Goal: Information Seeking & Learning: Learn about a topic

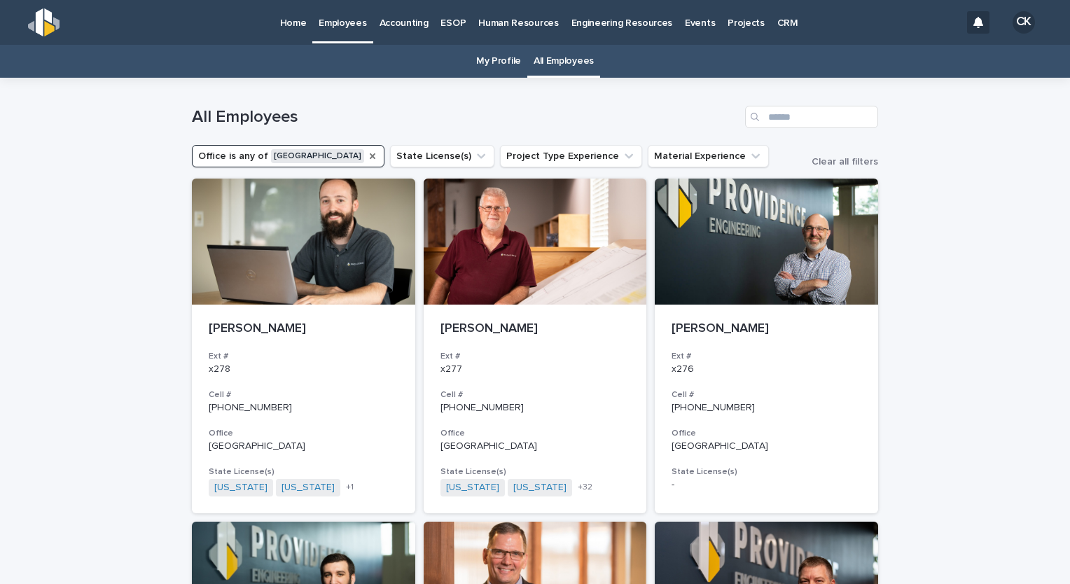
click at [367, 155] on icon "Office" at bounding box center [372, 155] width 11 height 11
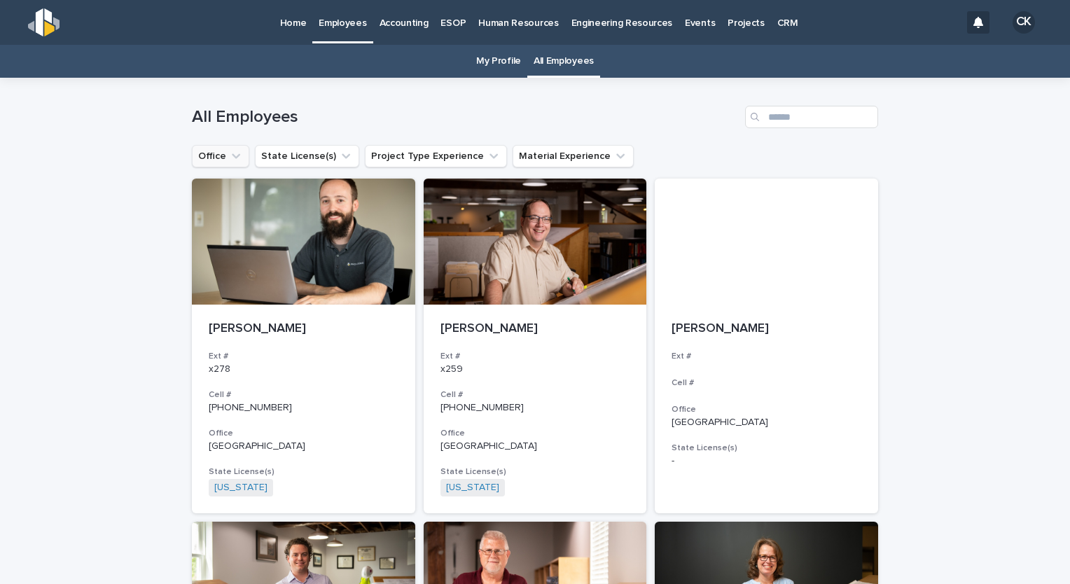
click at [229, 155] on icon "Office" at bounding box center [236, 156] width 14 height 14
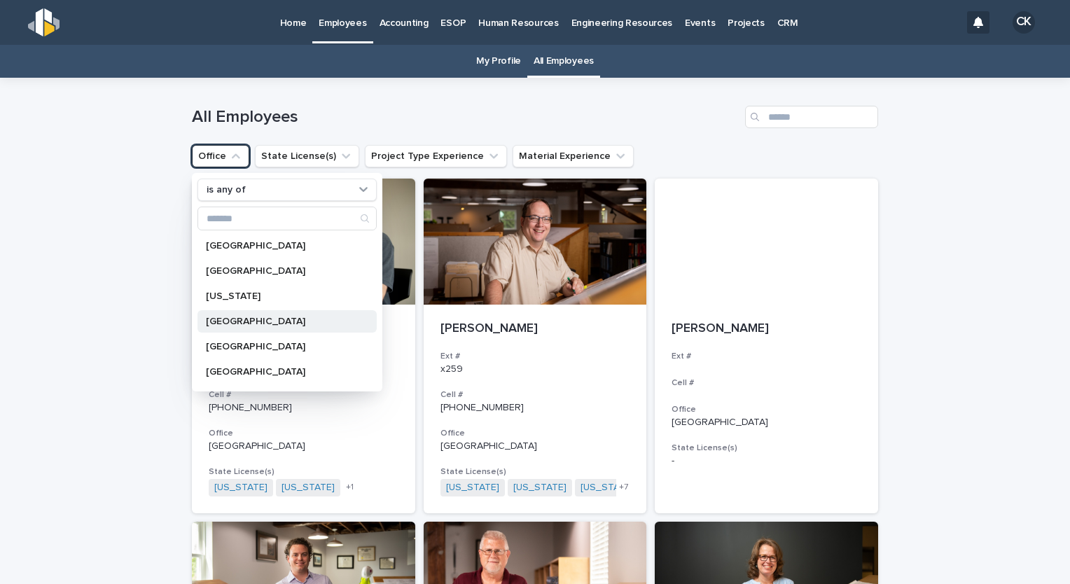
click at [255, 324] on p "[GEOGRAPHIC_DATA]" at bounding box center [280, 321] width 148 height 10
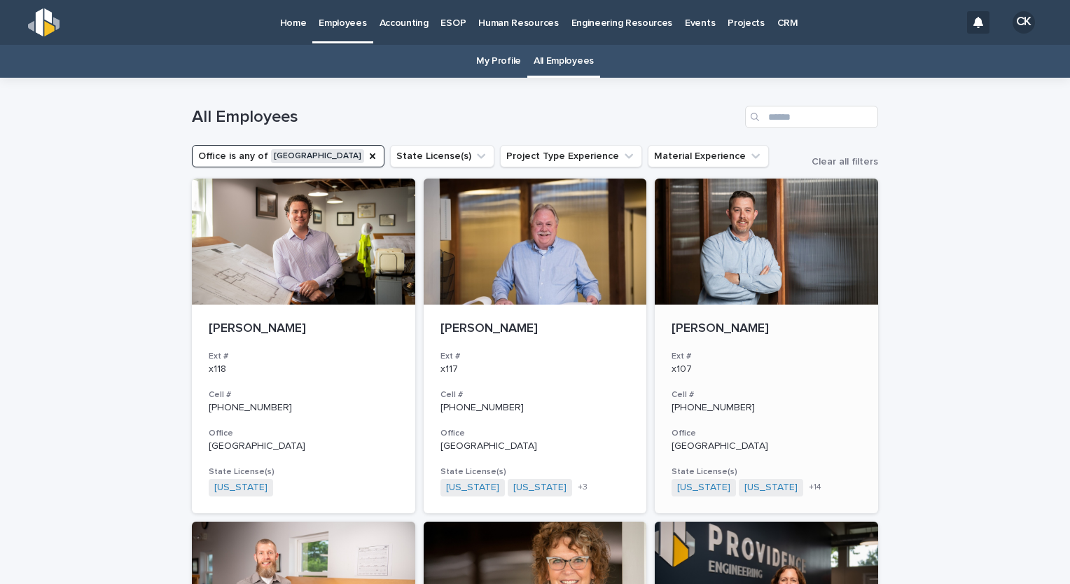
click at [727, 258] on div at bounding box center [765, 241] width 223 height 126
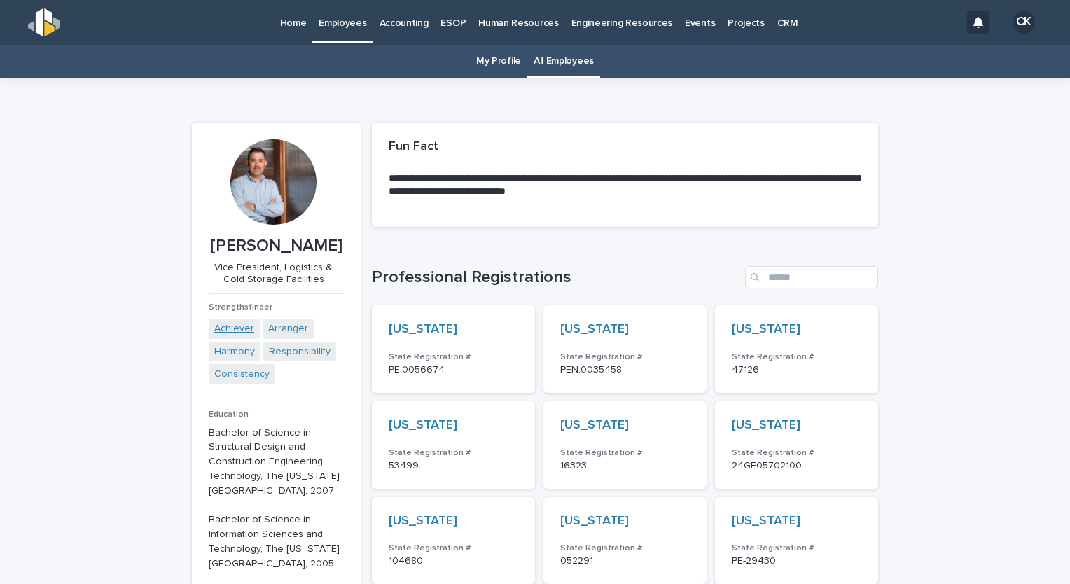
click at [219, 326] on link "Achiever" at bounding box center [234, 328] width 40 height 15
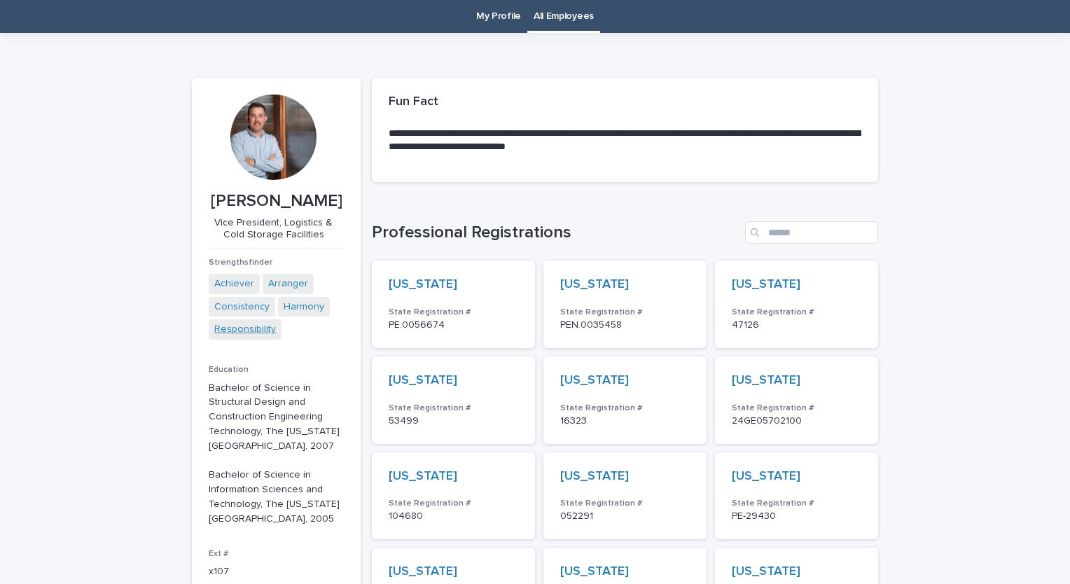
click at [244, 325] on link "Responsibility" at bounding box center [245, 329] width 62 height 15
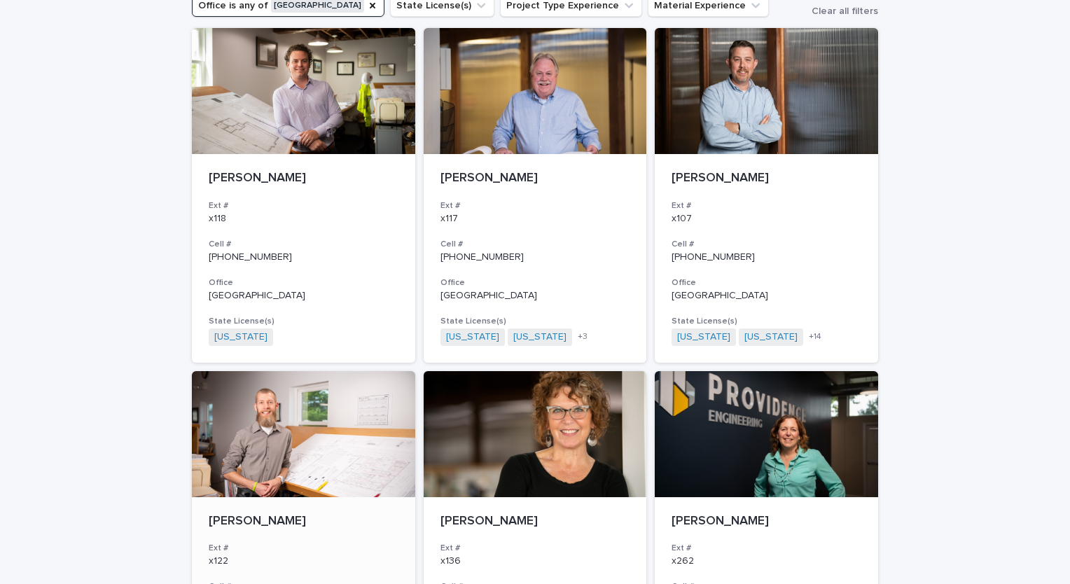
scroll to position [325, 0]
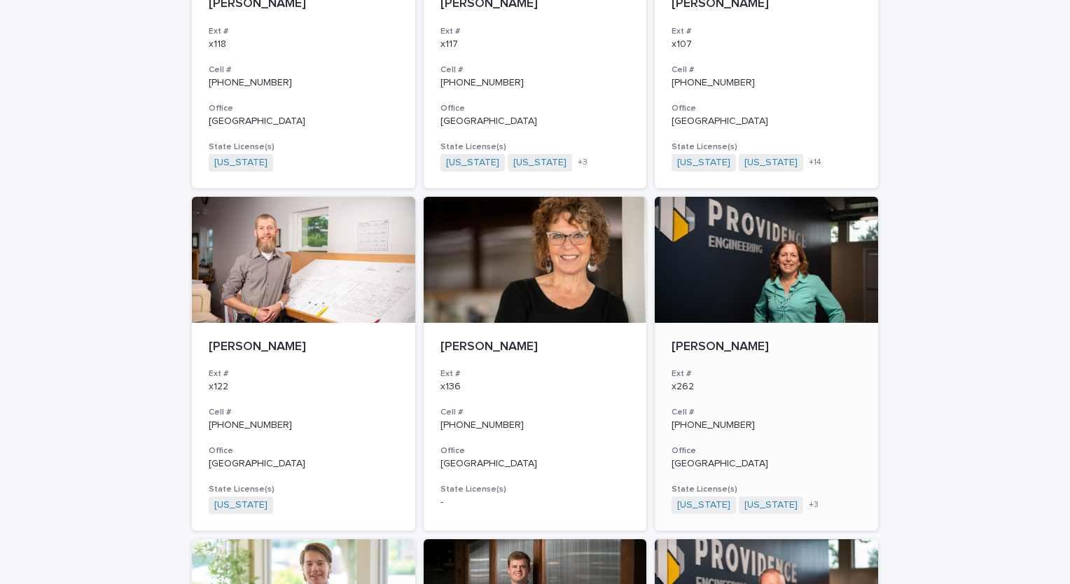
click at [715, 284] on div at bounding box center [765, 260] width 223 height 126
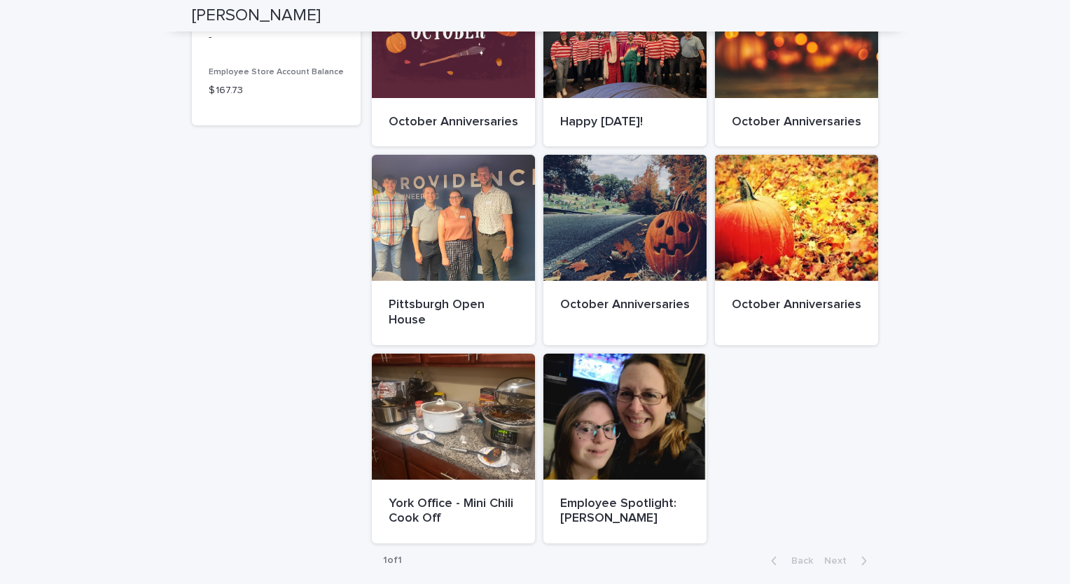
scroll to position [840, 0]
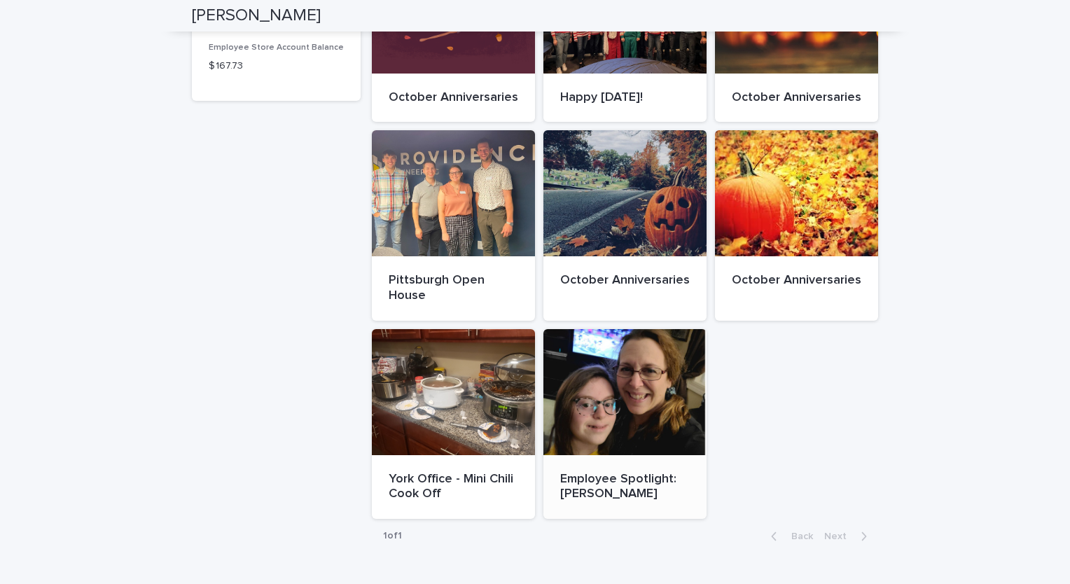
click at [582, 378] on div at bounding box center [624, 392] width 163 height 126
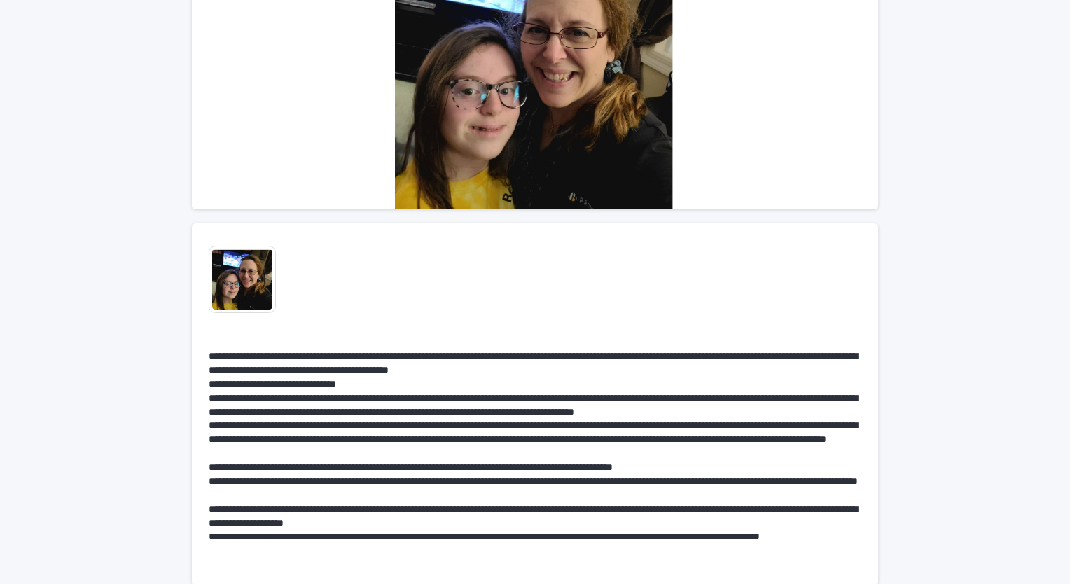
scroll to position [210, 0]
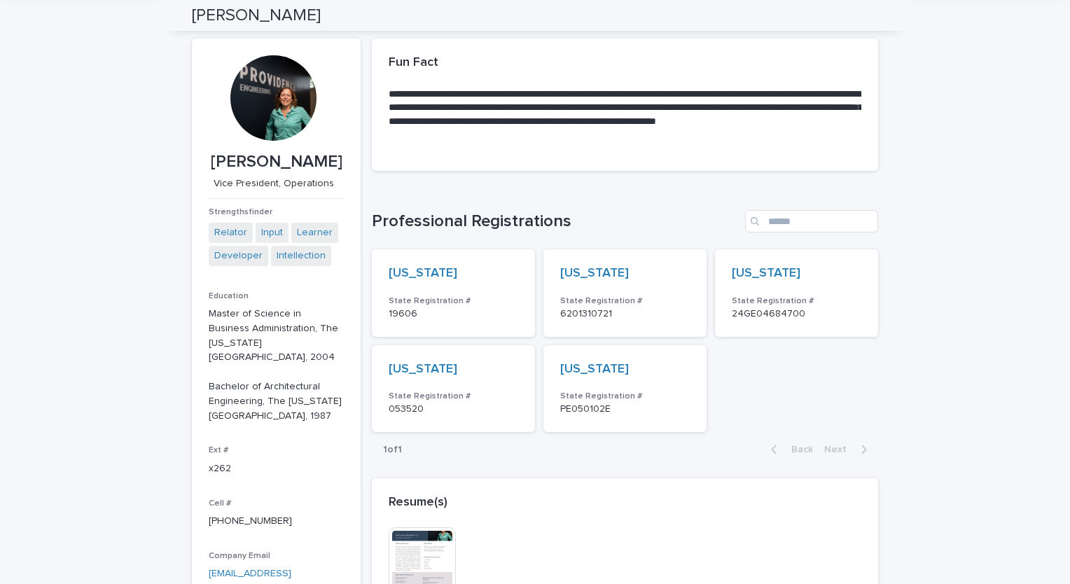
scroll to position [45, 0]
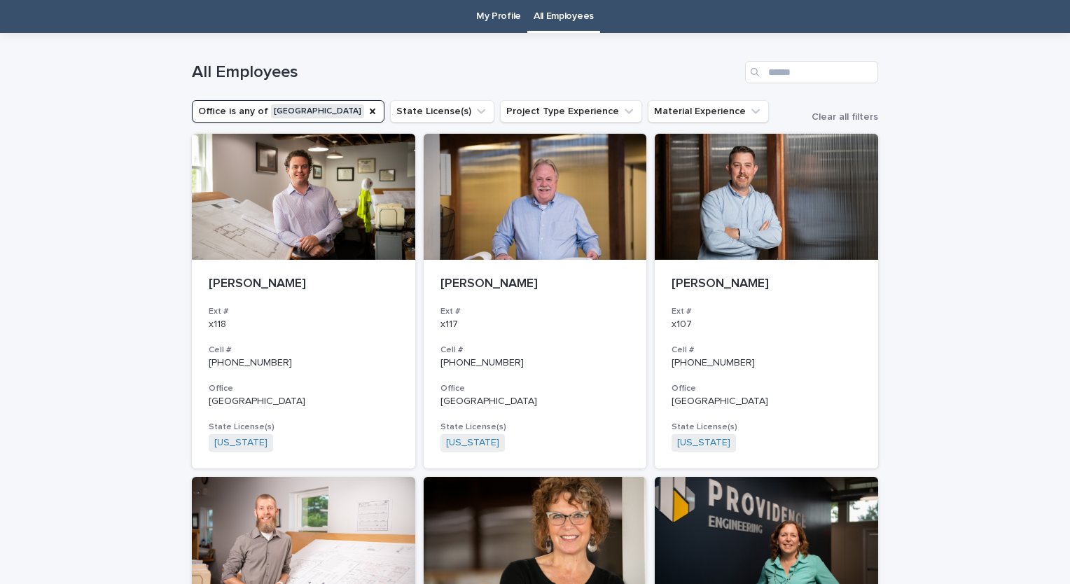
scroll to position [45, 0]
click at [311, 225] on div at bounding box center [303, 197] width 223 height 126
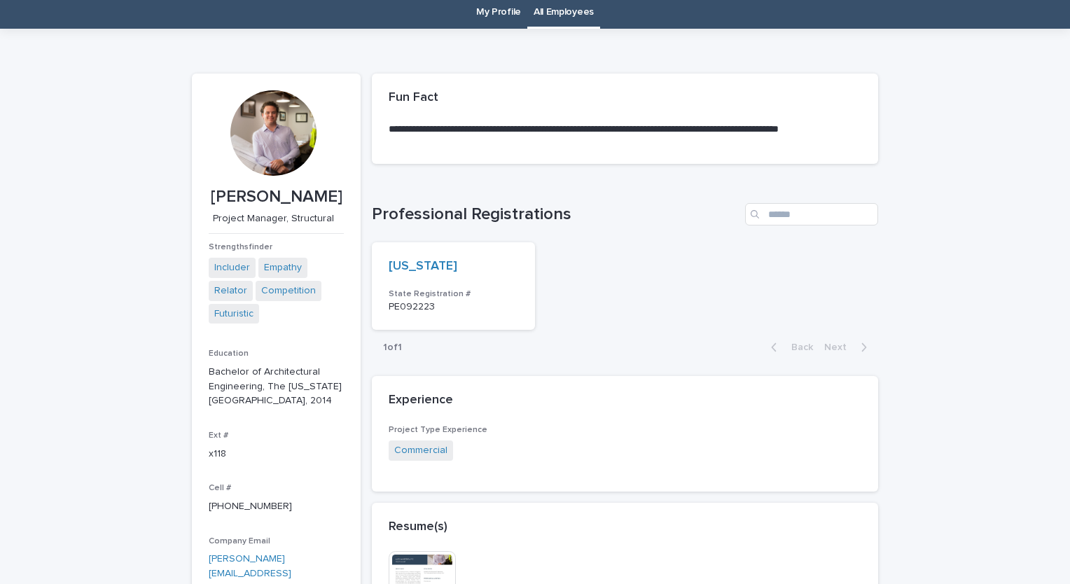
scroll to position [70, 0]
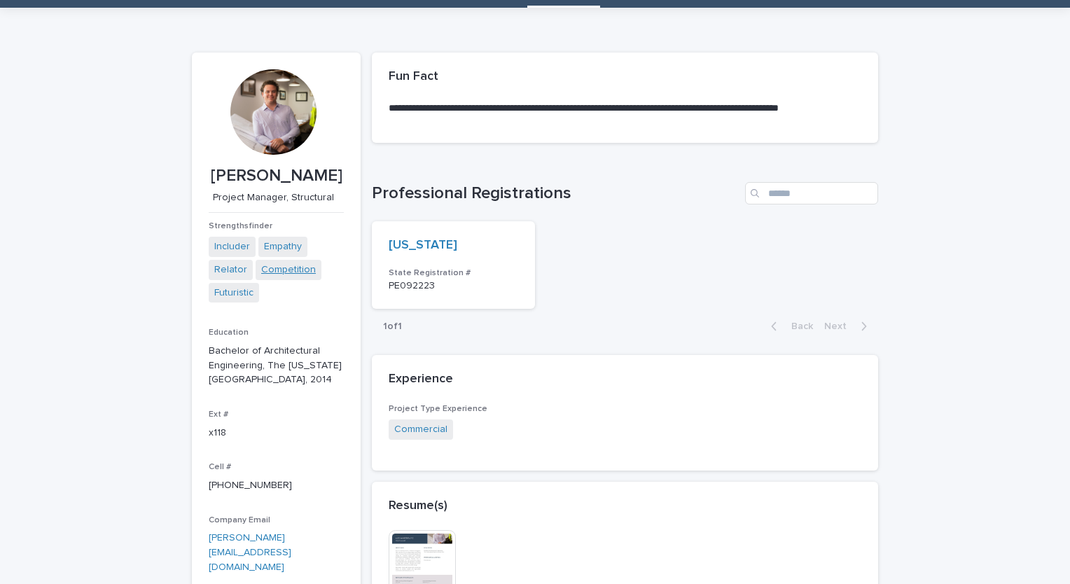
click at [265, 270] on link "Competition" at bounding box center [288, 269] width 55 height 15
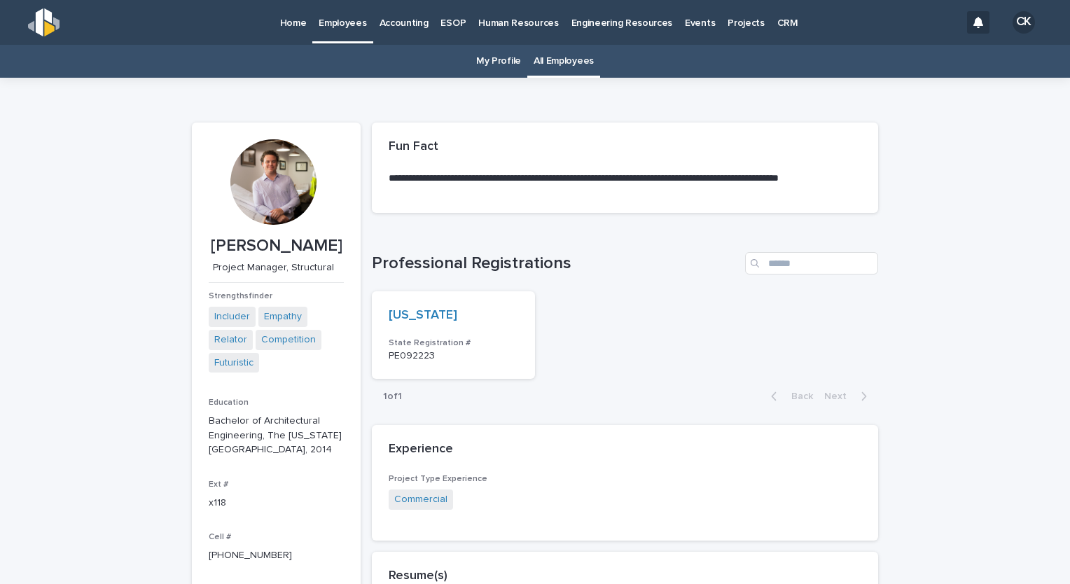
scroll to position [45, 0]
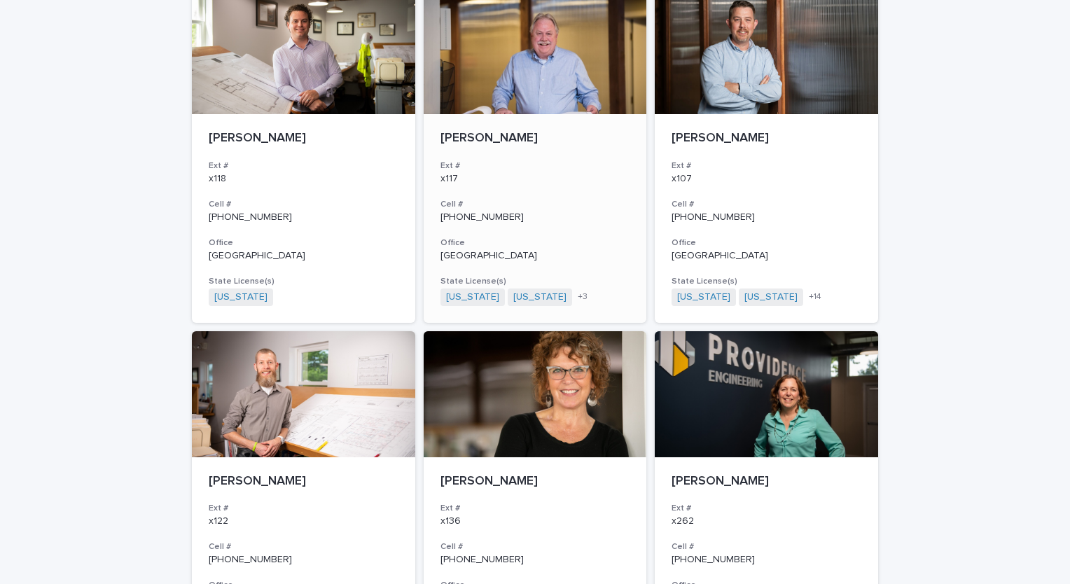
scroll to position [115, 0]
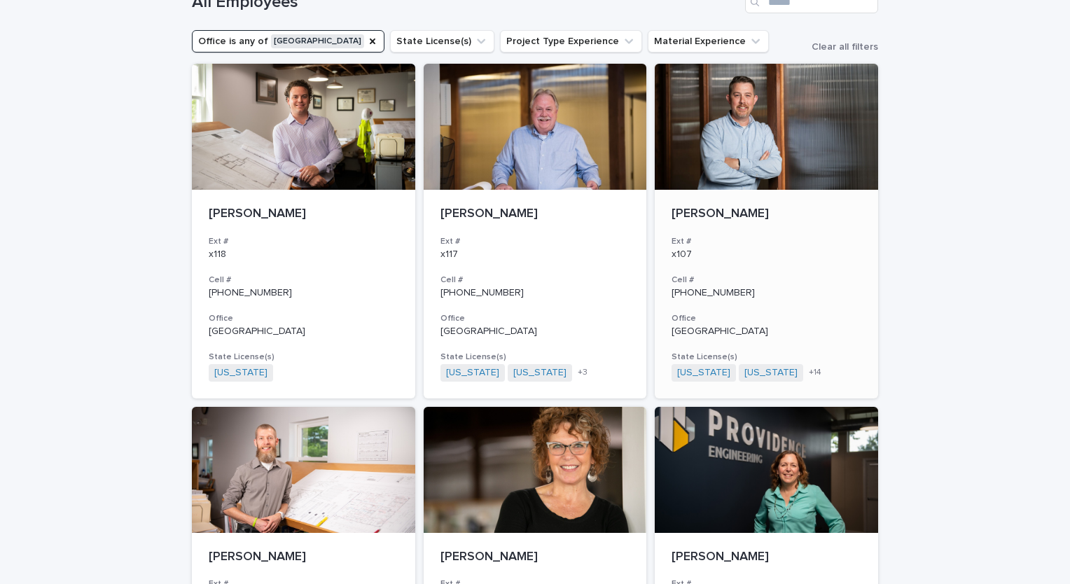
click at [720, 133] on div at bounding box center [765, 127] width 223 height 126
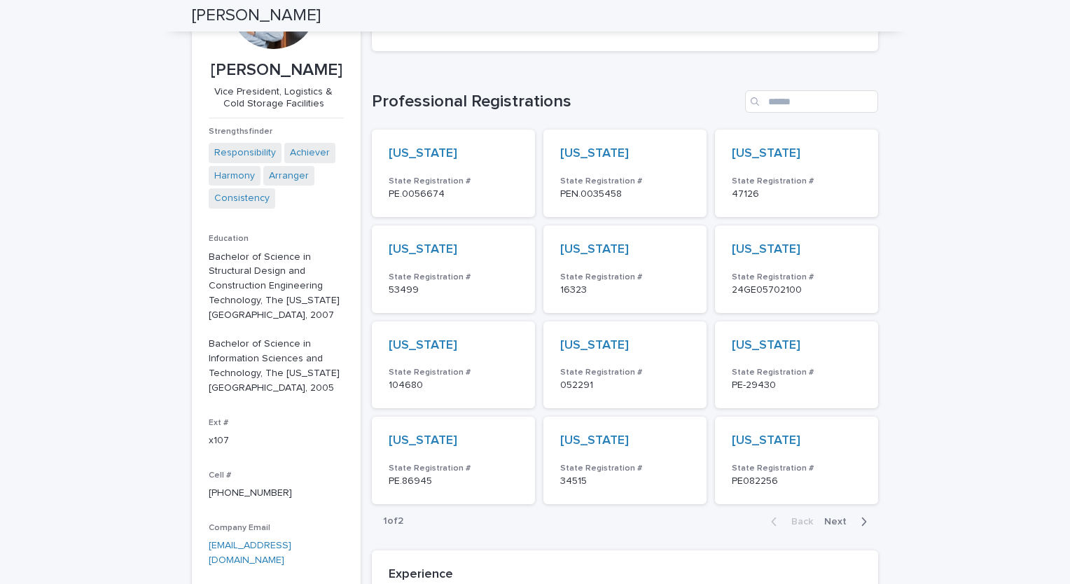
scroll to position [45, 0]
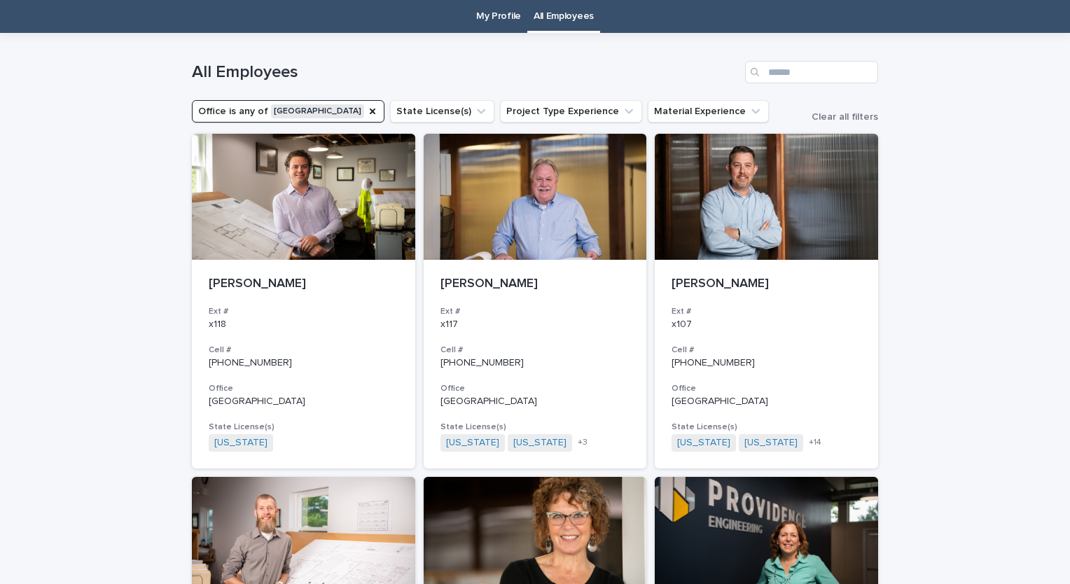
scroll to position [45, 0]
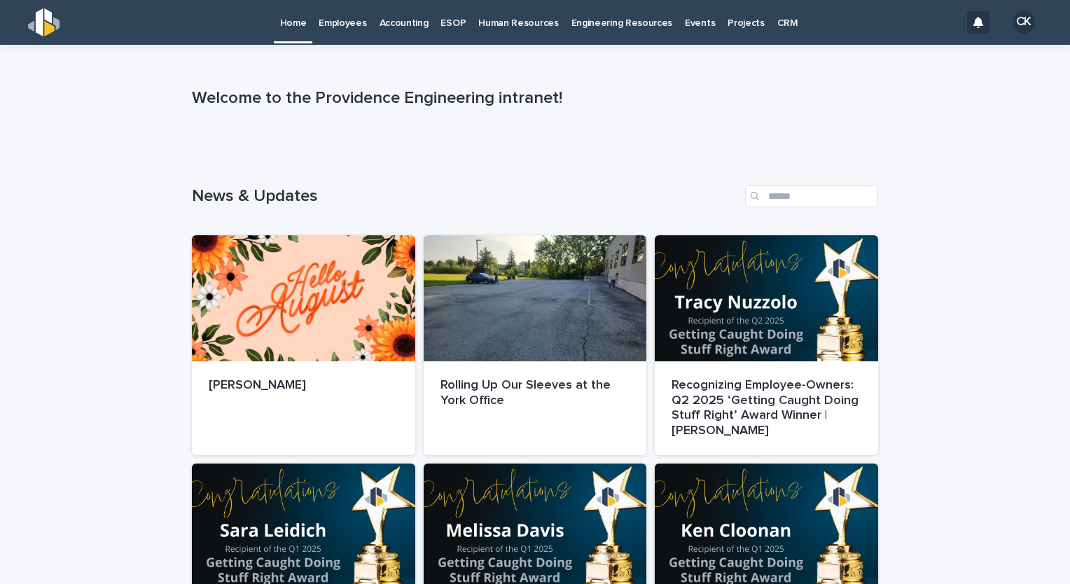
click at [281, 24] on p "Home" at bounding box center [293, 14] width 27 height 29
click at [322, 318] on div at bounding box center [303, 298] width 223 height 126
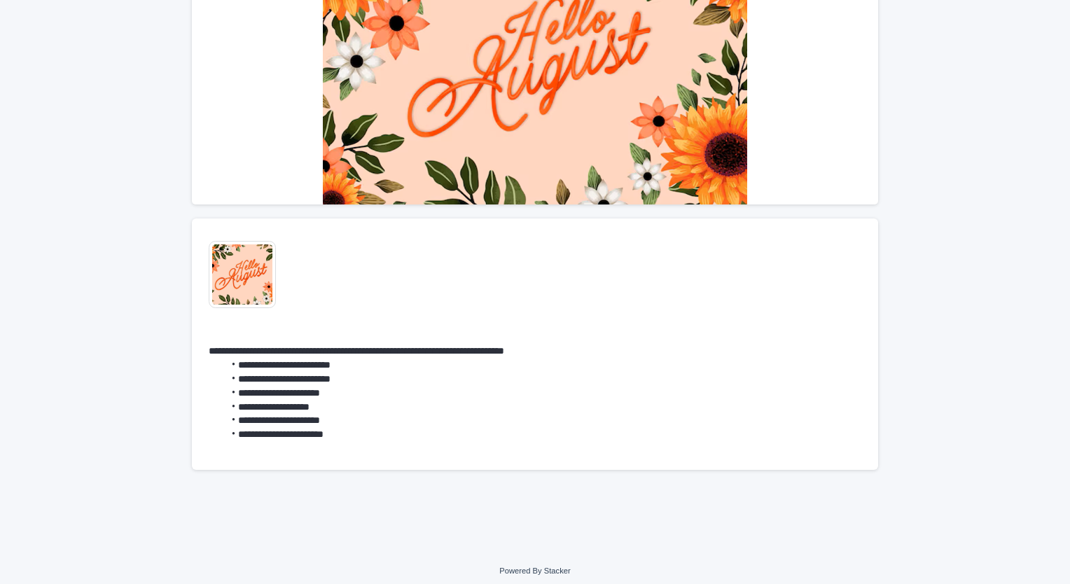
scroll to position [213, 0]
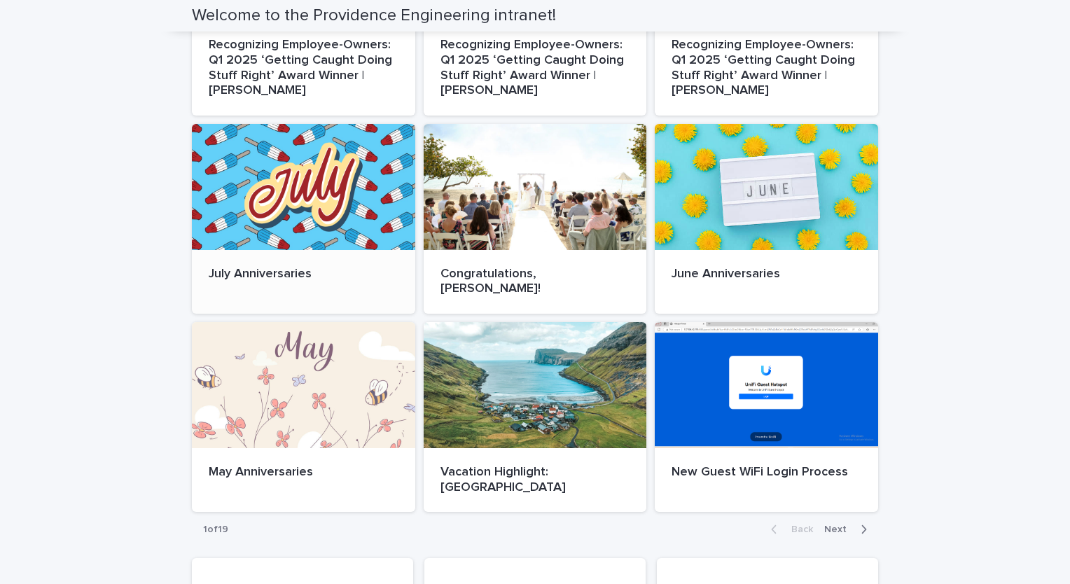
scroll to position [560, 0]
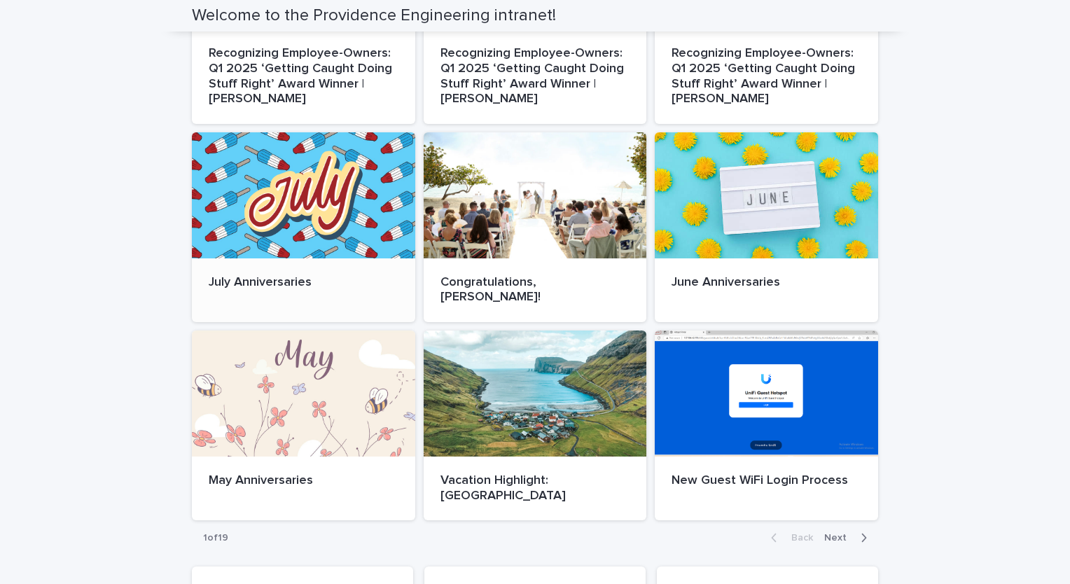
click at [291, 176] on div at bounding box center [303, 195] width 223 height 126
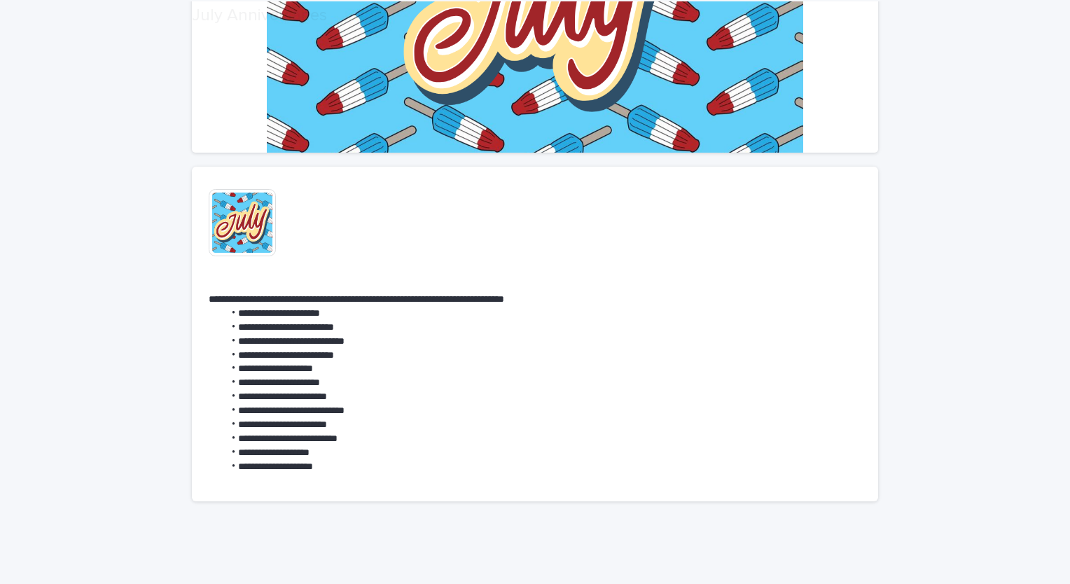
scroll to position [280, 0]
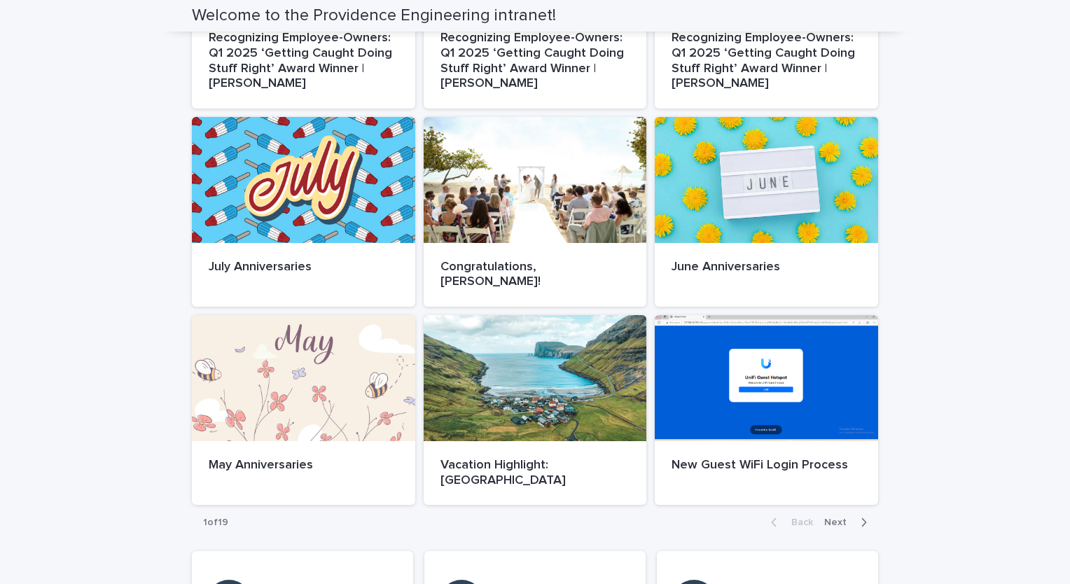
scroll to position [553, 0]
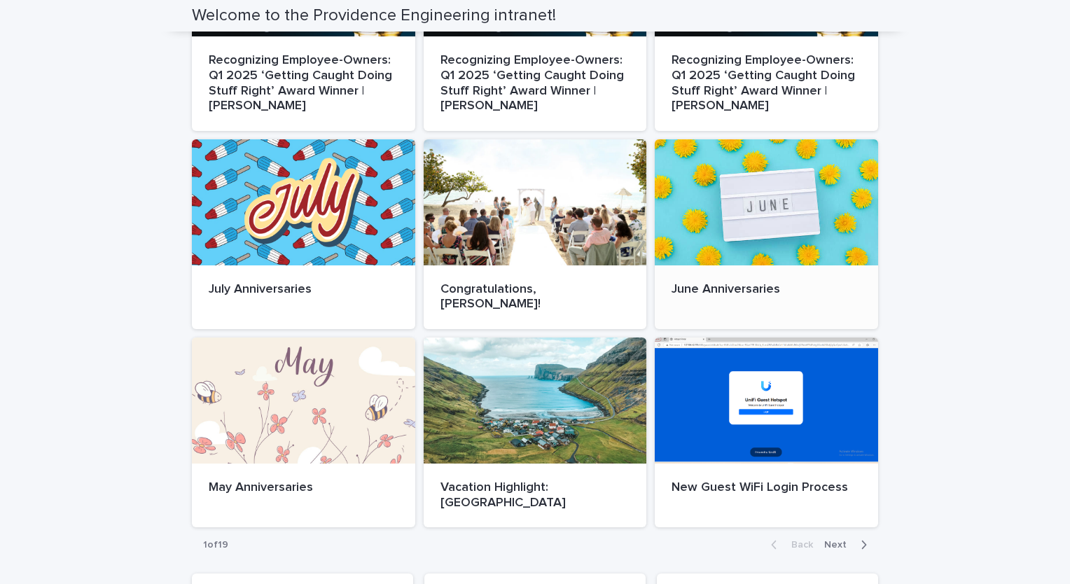
click at [759, 226] on div at bounding box center [765, 202] width 223 height 126
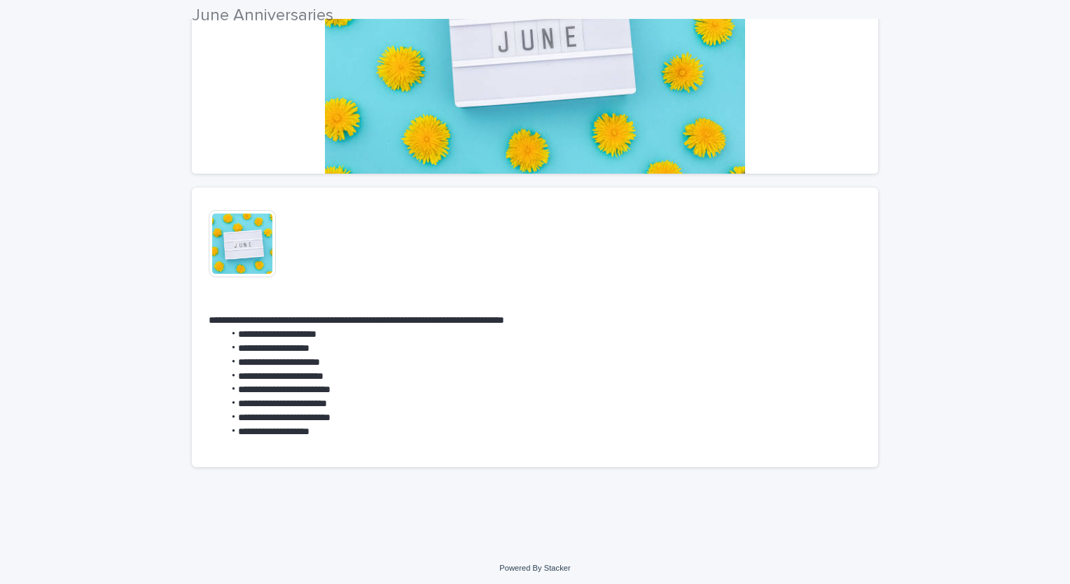
scroll to position [241, 0]
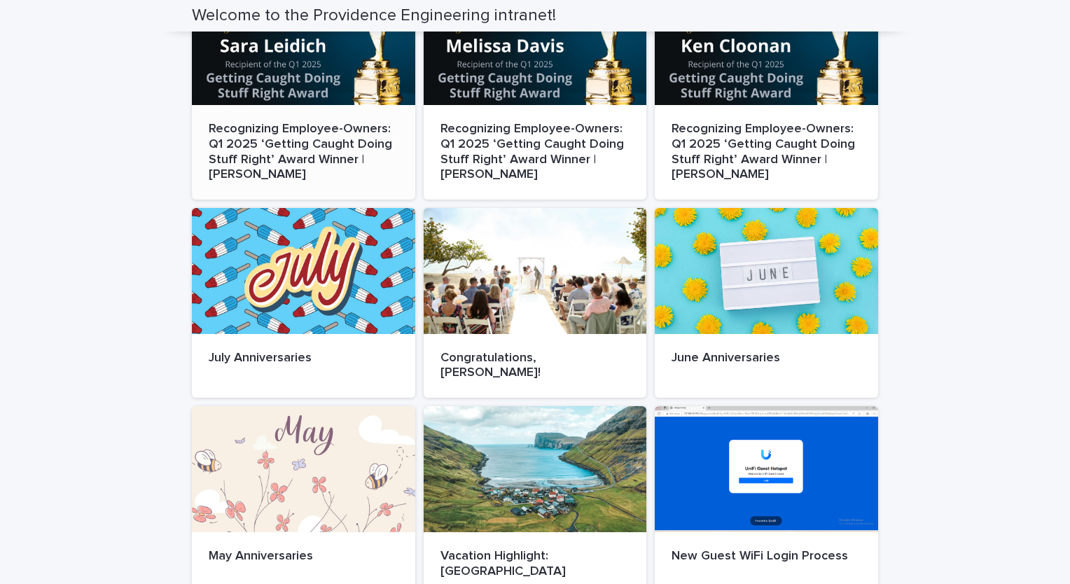
scroll to position [700, 0]
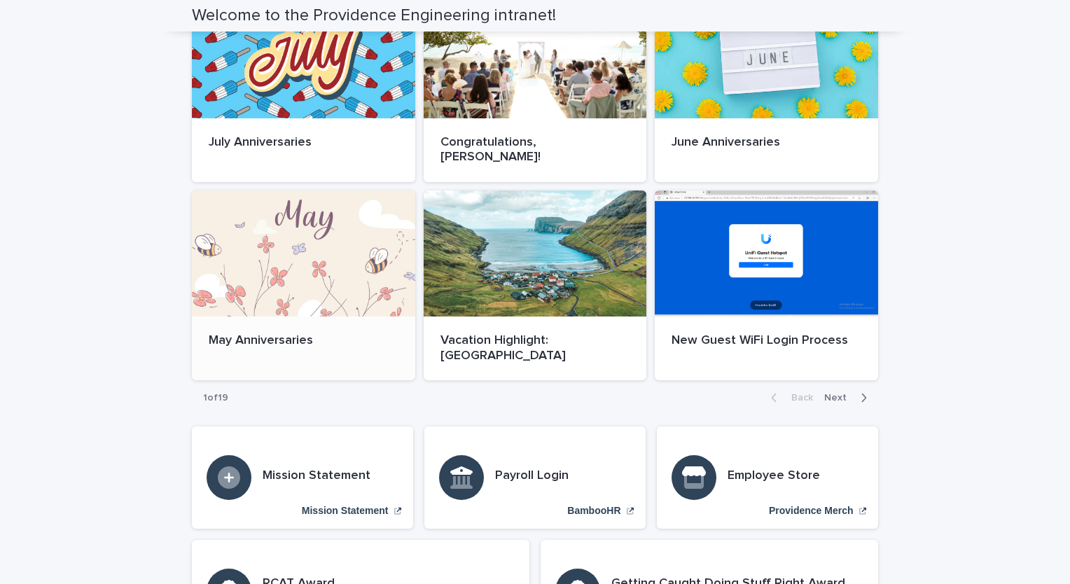
click at [328, 316] on div "May Anniversaries" at bounding box center [303, 340] width 223 height 49
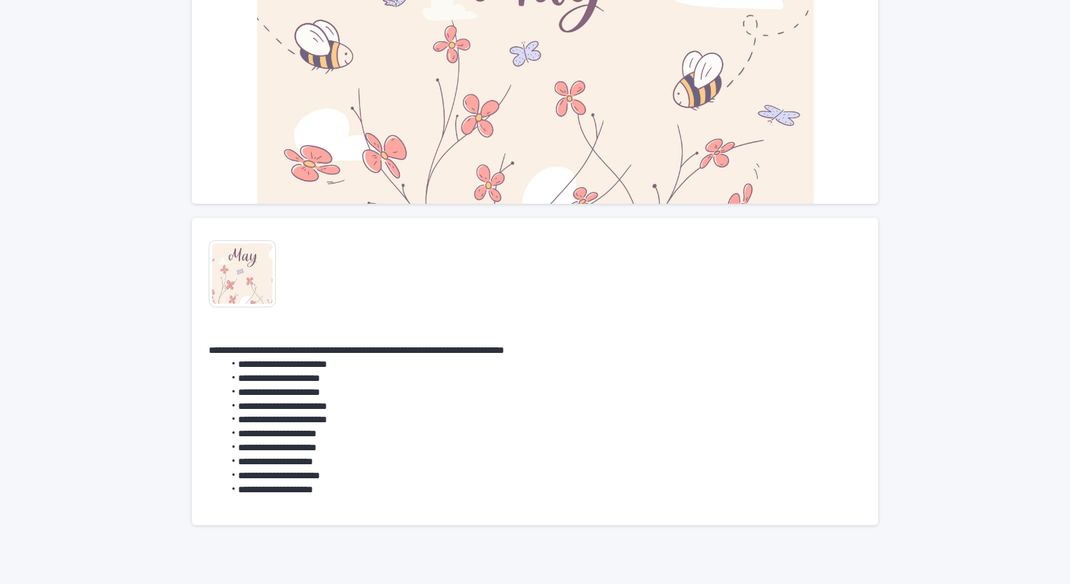
scroll to position [210, 0]
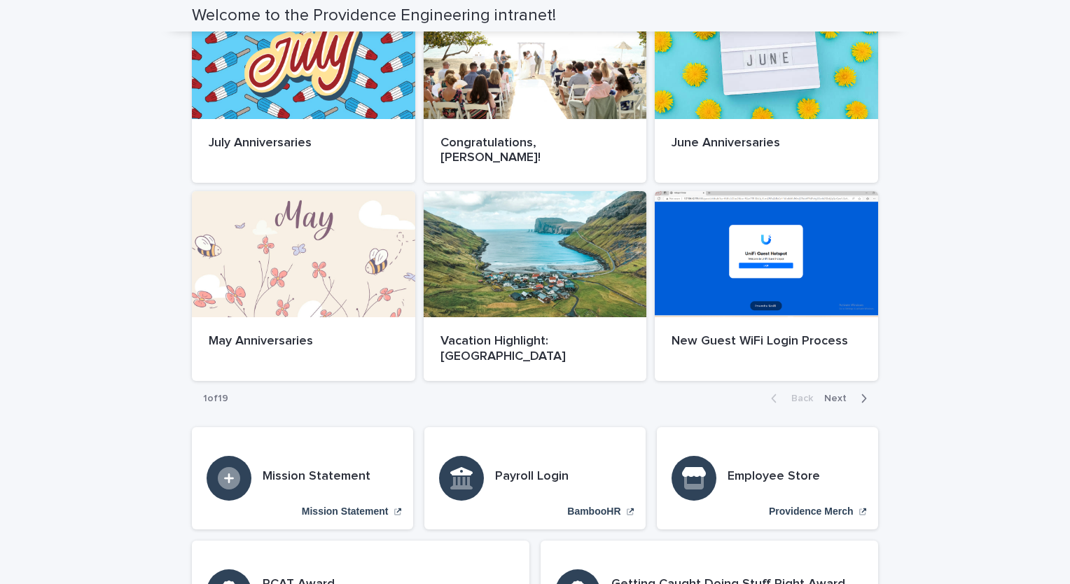
scroll to position [700, 0]
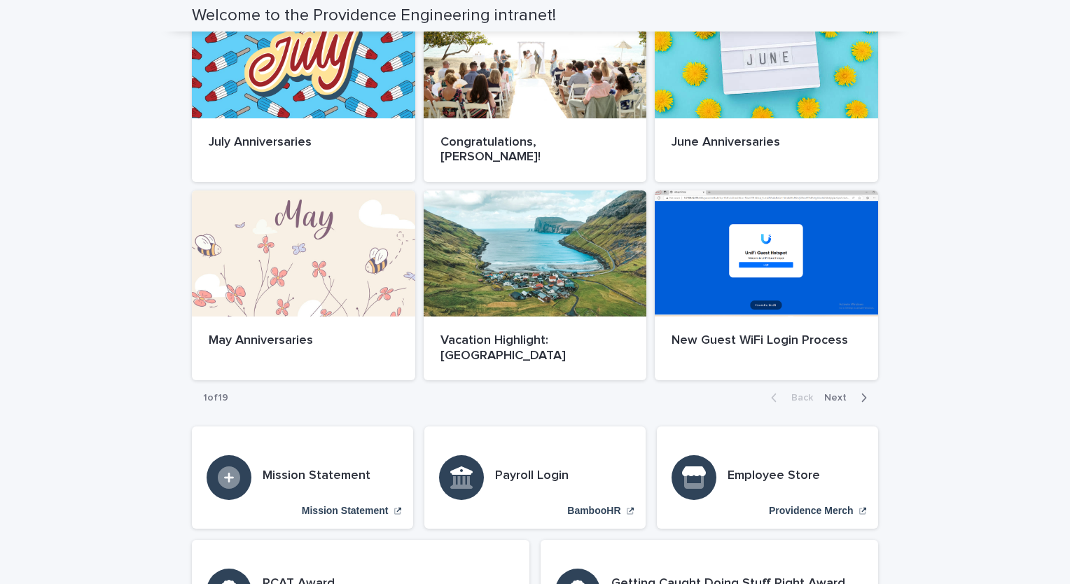
click at [840, 393] on span "Next" at bounding box center [839, 398] width 31 height 10
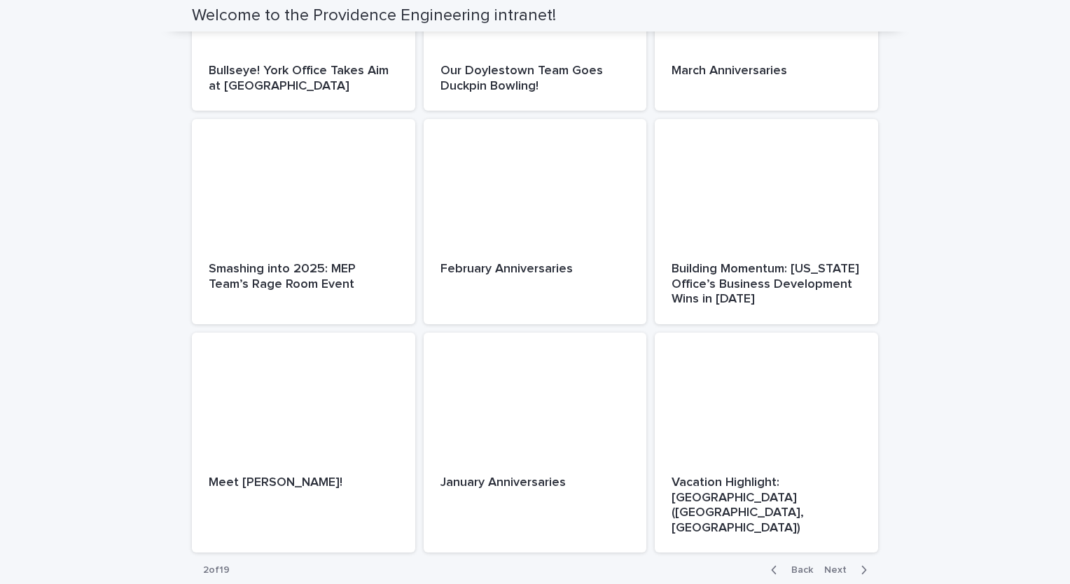
scroll to position [582, 0]
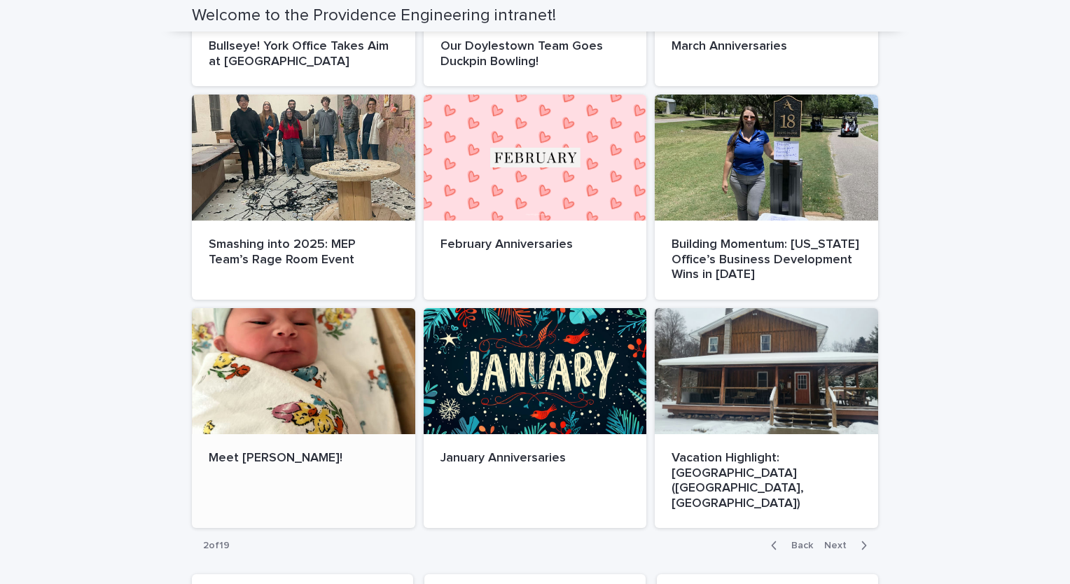
click at [331, 331] on div at bounding box center [303, 371] width 223 height 126
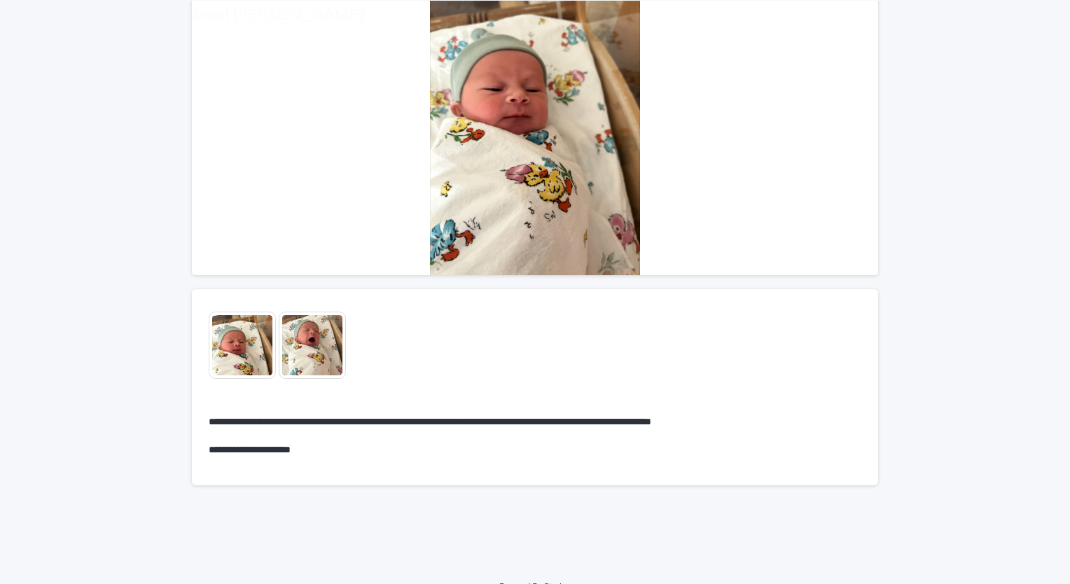
scroll to position [140, 0]
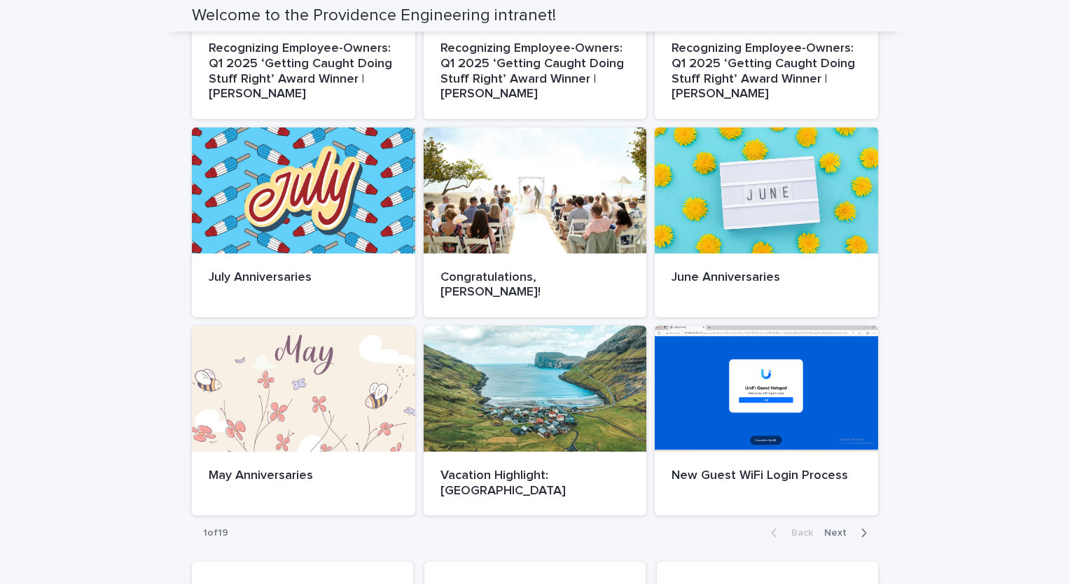
scroll to position [560, 0]
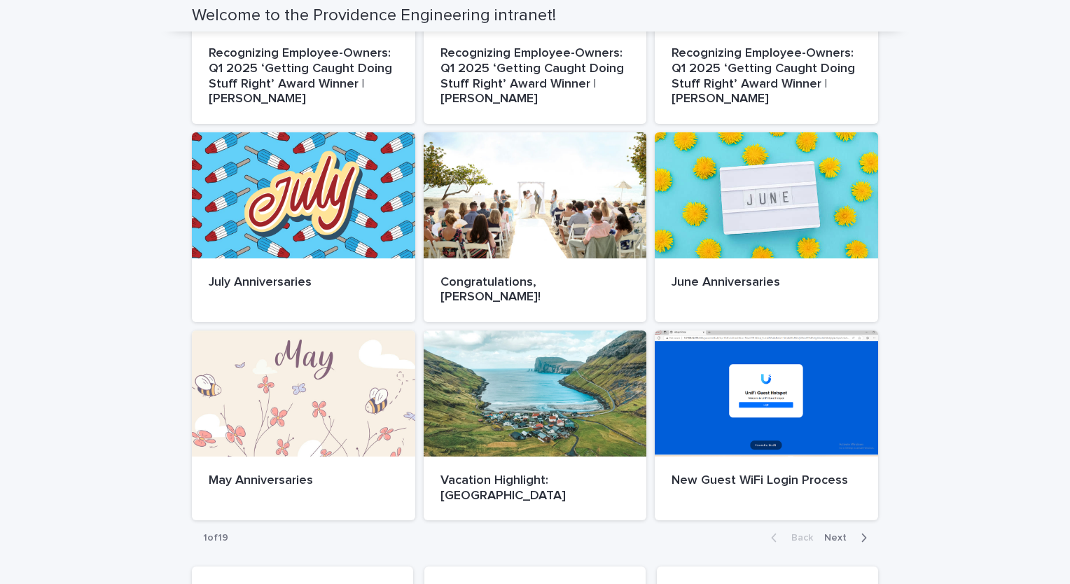
click at [836, 533] on span "Next" at bounding box center [839, 538] width 31 height 10
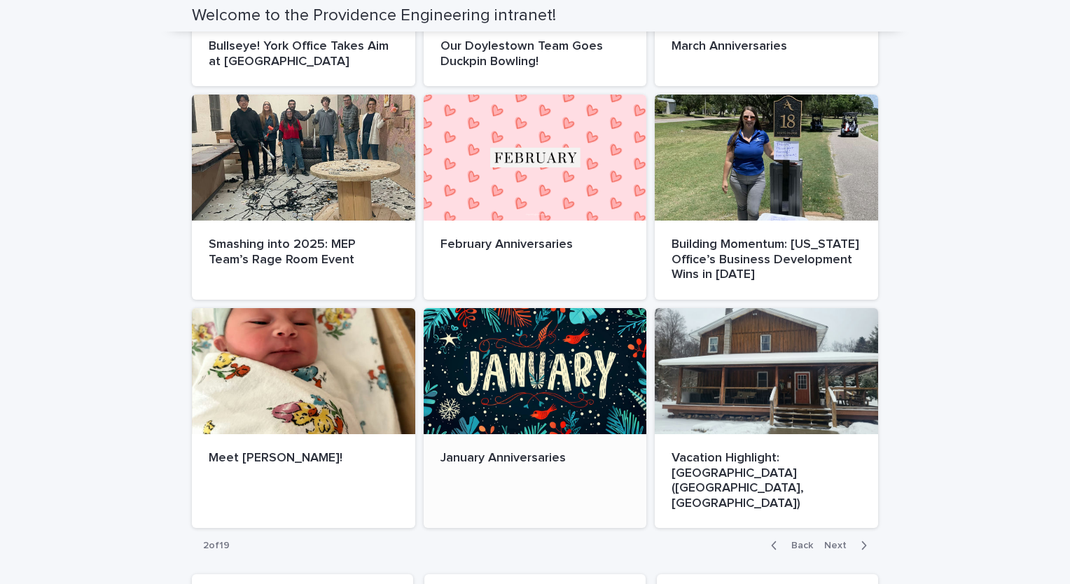
click at [483, 370] on div at bounding box center [534, 371] width 223 height 126
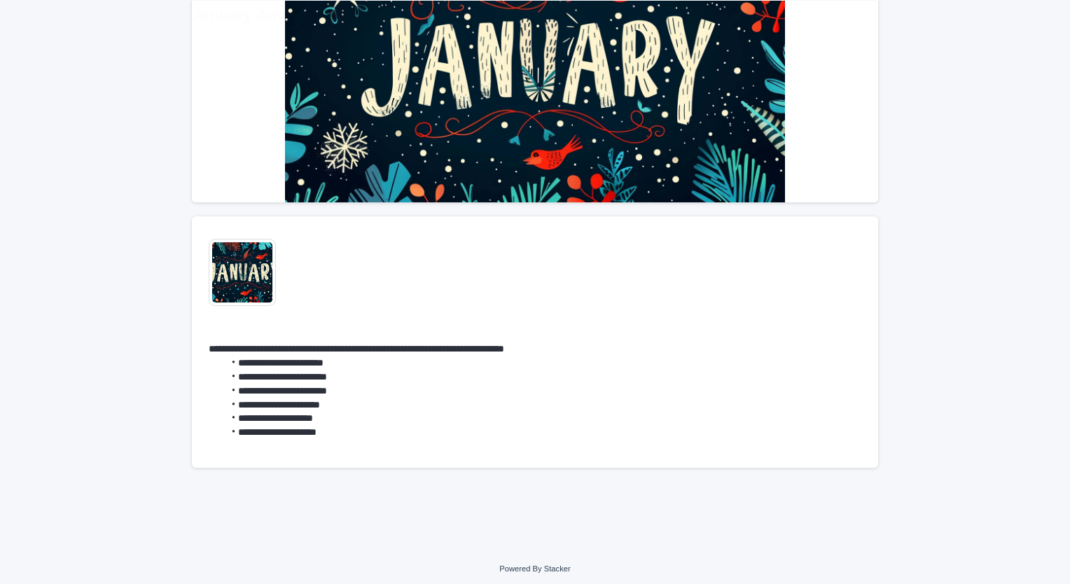
scroll to position [213, 0]
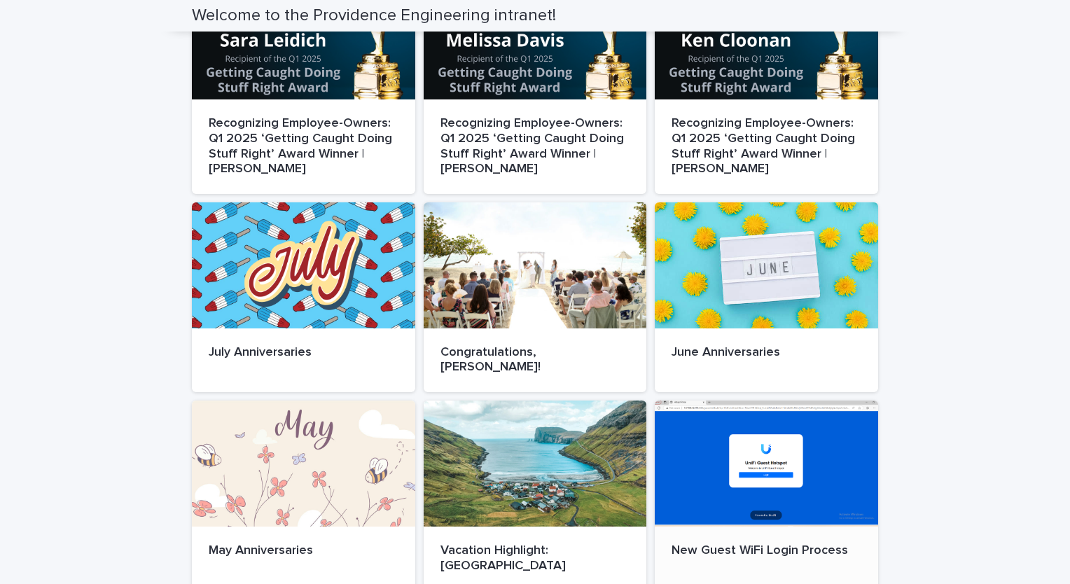
scroll to position [560, 0]
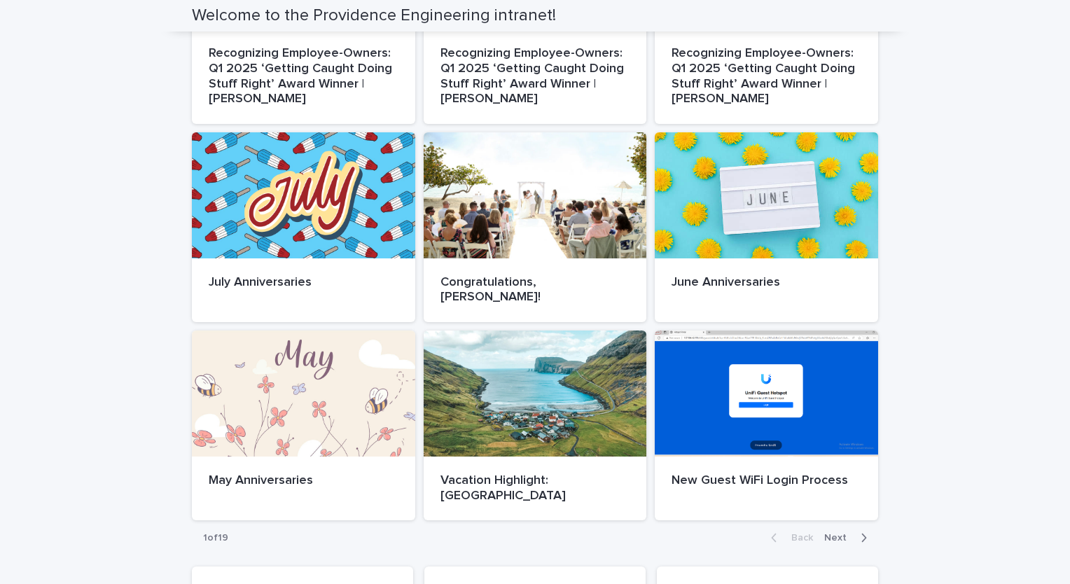
click at [855, 531] on div "button" at bounding box center [861, 537] width 12 height 13
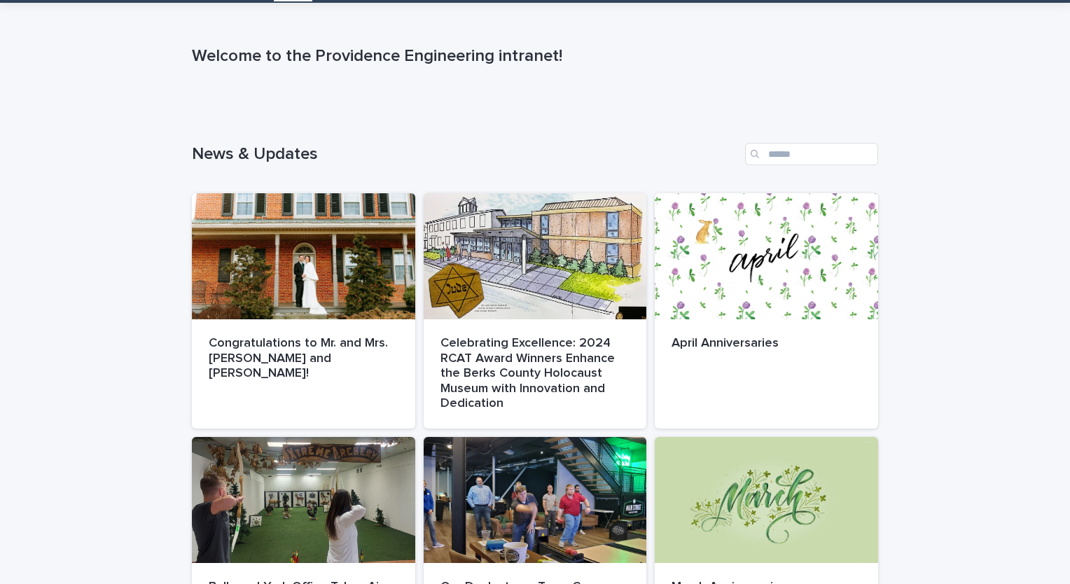
scroll to position [0, 0]
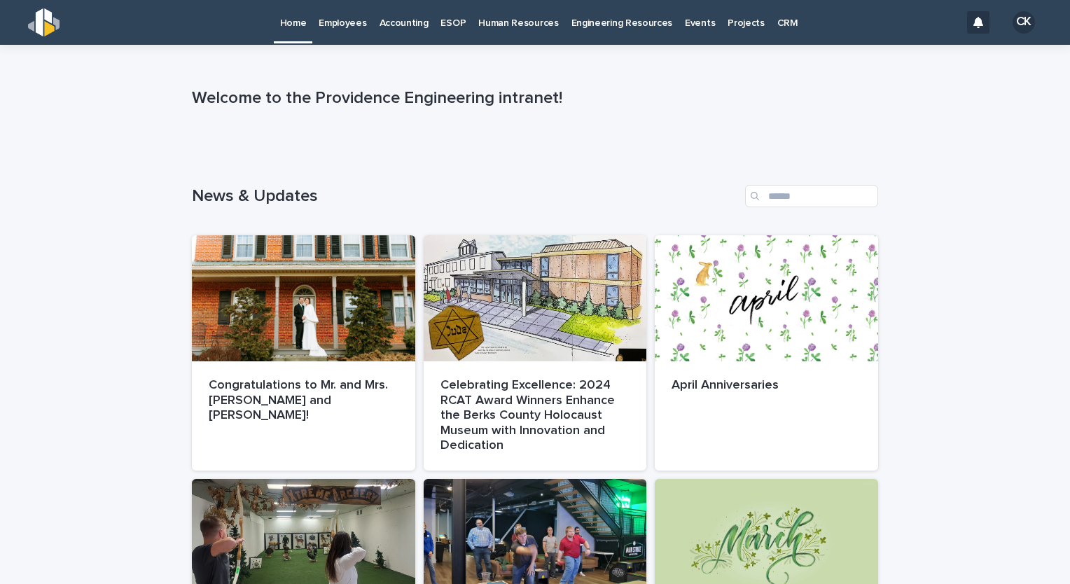
click at [280, 27] on p "Home" at bounding box center [293, 14] width 27 height 29
